Goal: Find specific fact: Find specific fact

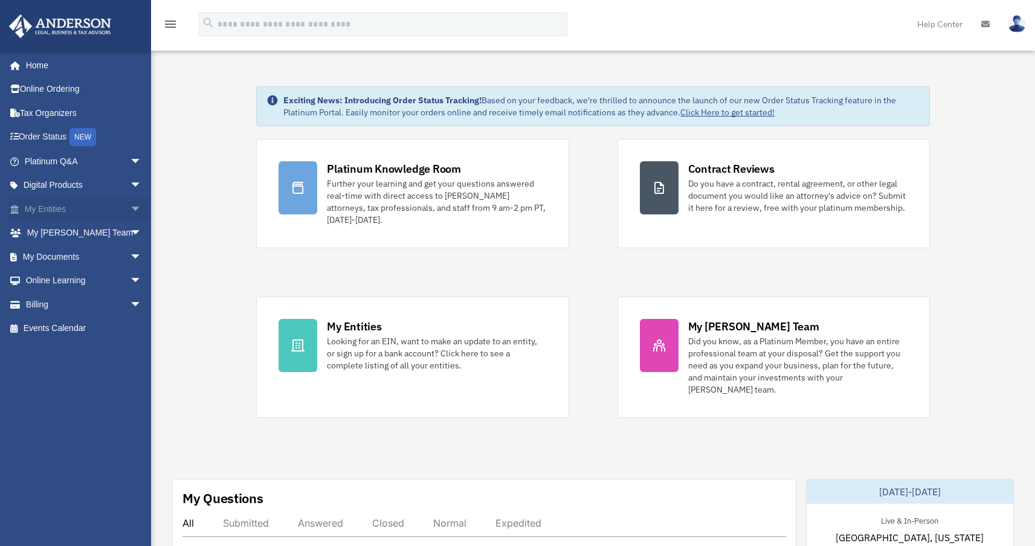
click at [130, 208] on span "arrow_drop_down" at bounding box center [142, 209] width 24 height 25
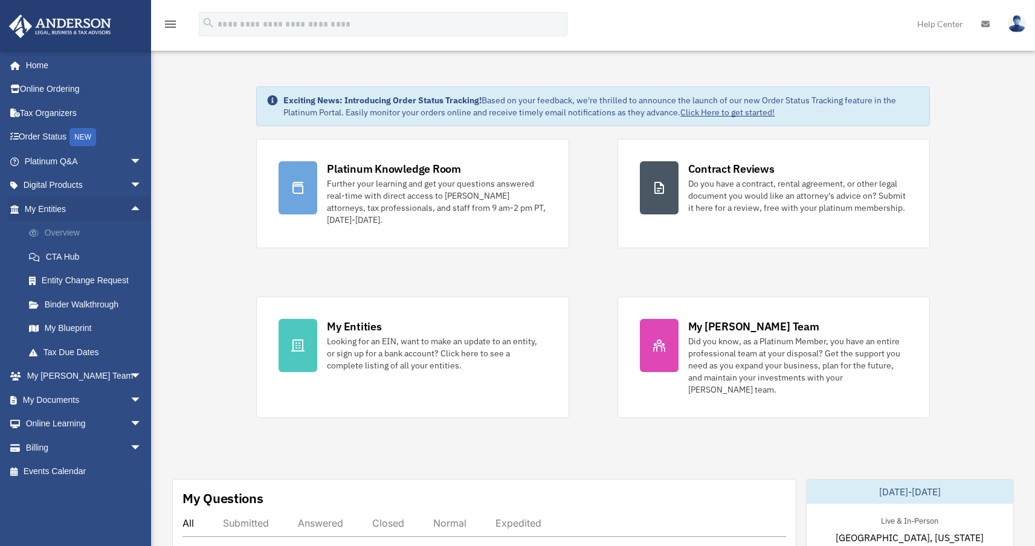
click at [106, 232] on link "Overview" at bounding box center [88, 233] width 143 height 24
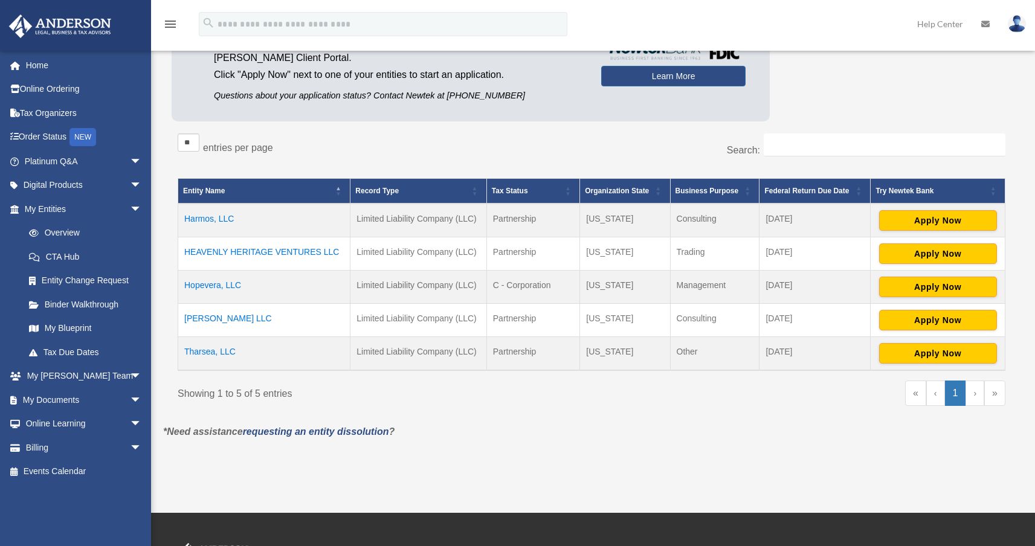
scroll to position [145, 0]
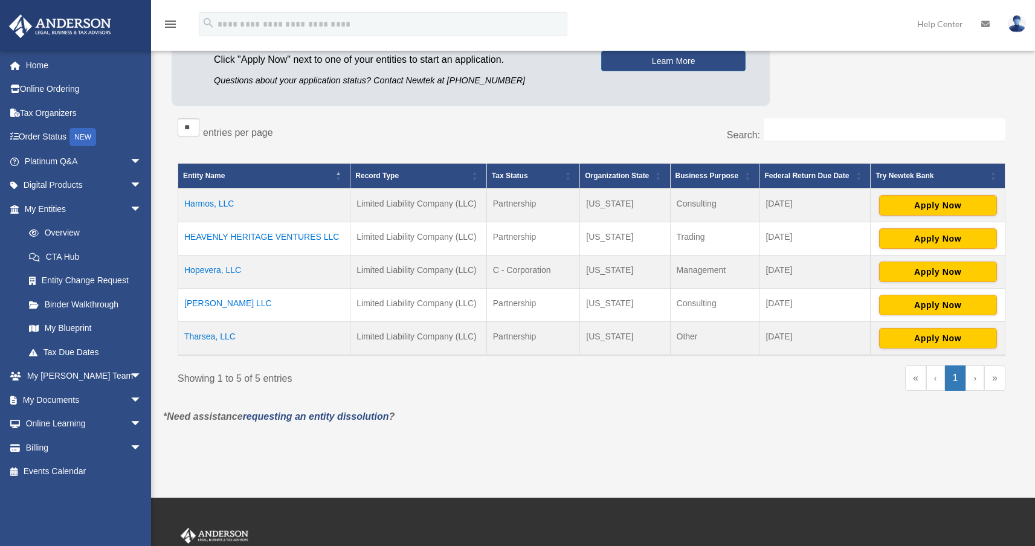
click at [228, 335] on td "Tharsea, LLC" at bounding box center [264, 338] width 172 height 34
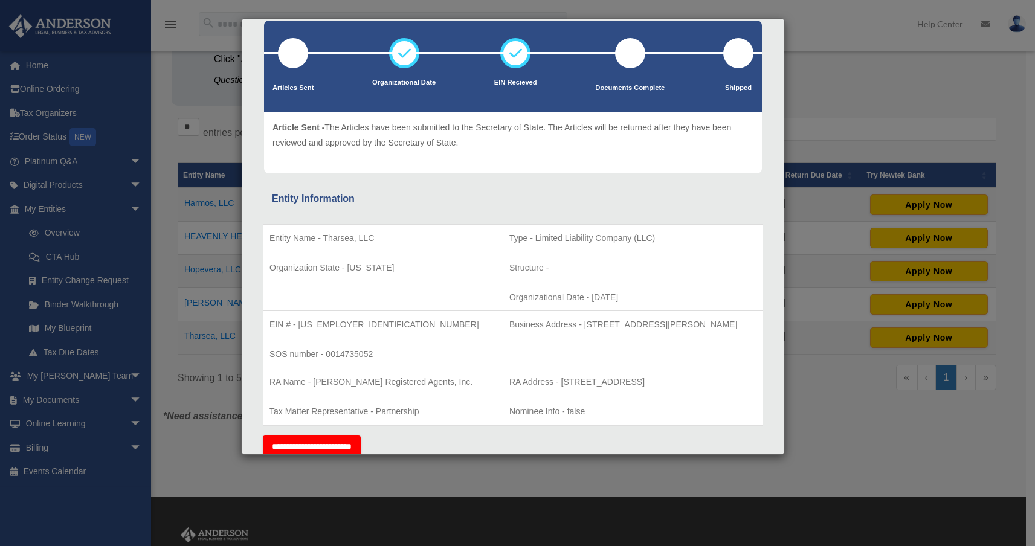
scroll to position [69, 0]
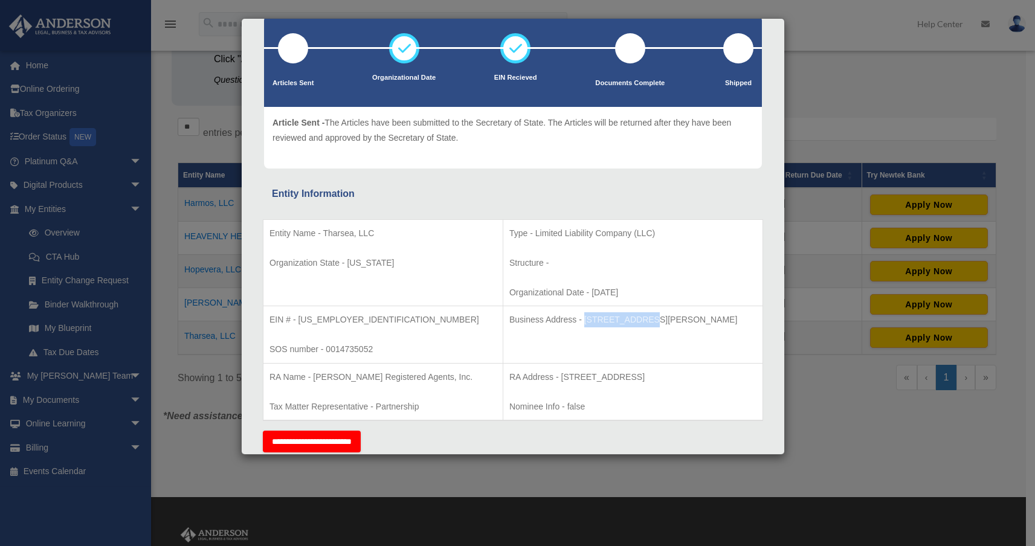
drag, startPoint x: 541, startPoint y: 320, endPoint x: 600, endPoint y: 316, distance: 59.3
click at [600, 316] on p "Business Address - [STREET_ADDRESS][PERSON_NAME]" at bounding box center [632, 319] width 247 height 15
copy p "[STREET_ADDRESS][PERSON_NAME]"
drag, startPoint x: 606, startPoint y: 320, endPoint x: 640, endPoint y: 319, distance: 33.2
click at [640, 319] on p "Business Address - [STREET_ADDRESS][PERSON_NAME]" at bounding box center [632, 319] width 247 height 15
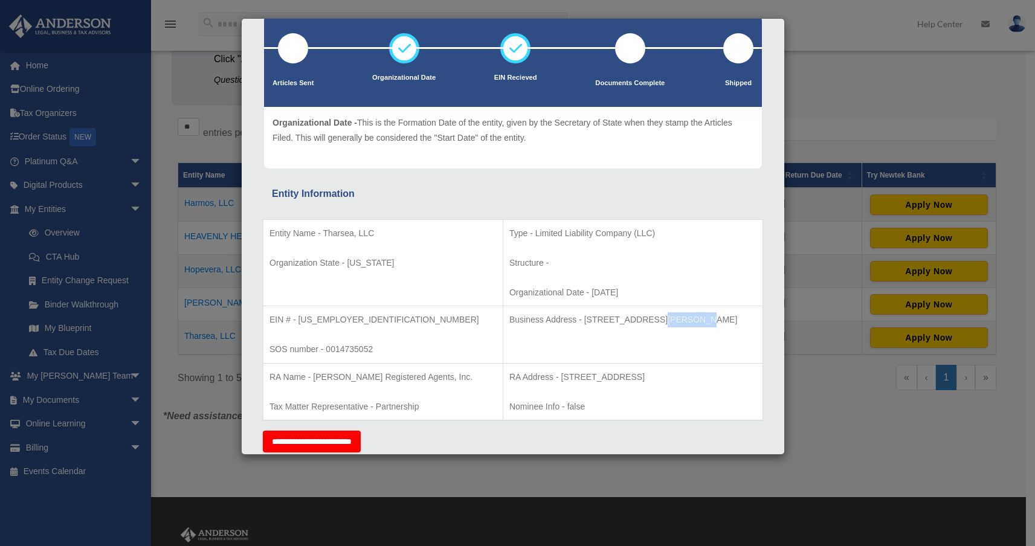
copy p "Suite 100"
